Goal: Find specific page/section: Find specific page/section

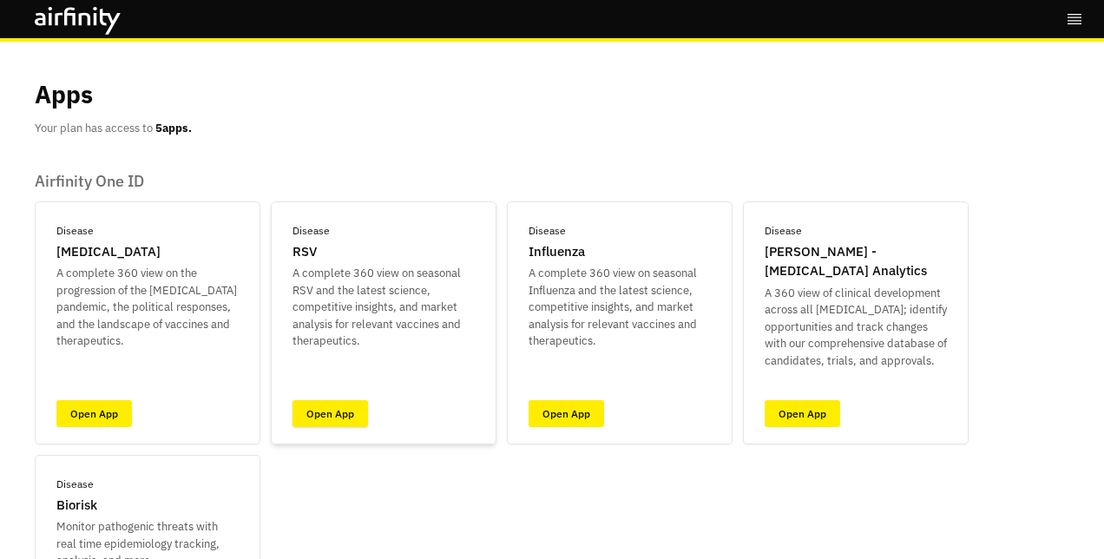
click at [321, 415] on link "Open App" at bounding box center [331, 413] width 76 height 27
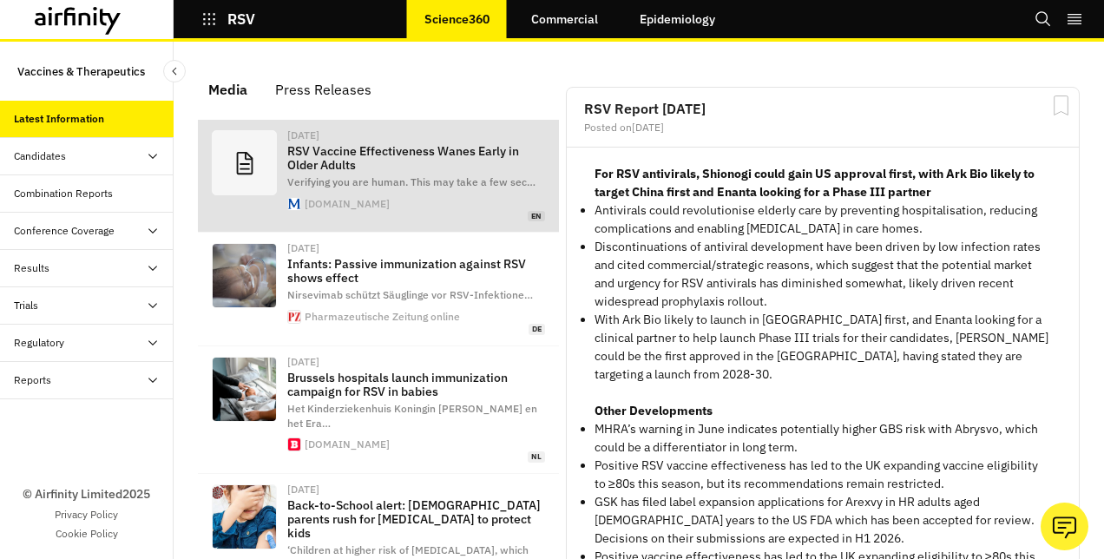
scroll to position [1227, 507]
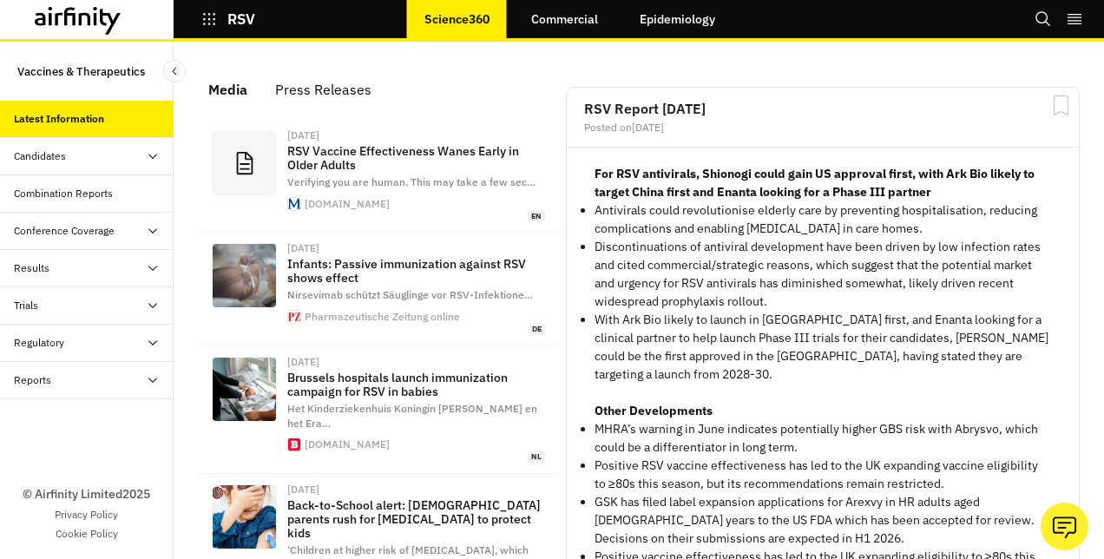
click at [59, 379] on div "Reports" at bounding box center [94, 380] width 160 height 16
click at [65, 417] on div "Reports" at bounding box center [101, 418] width 146 height 16
